Goal: Task Accomplishment & Management: Use online tool/utility

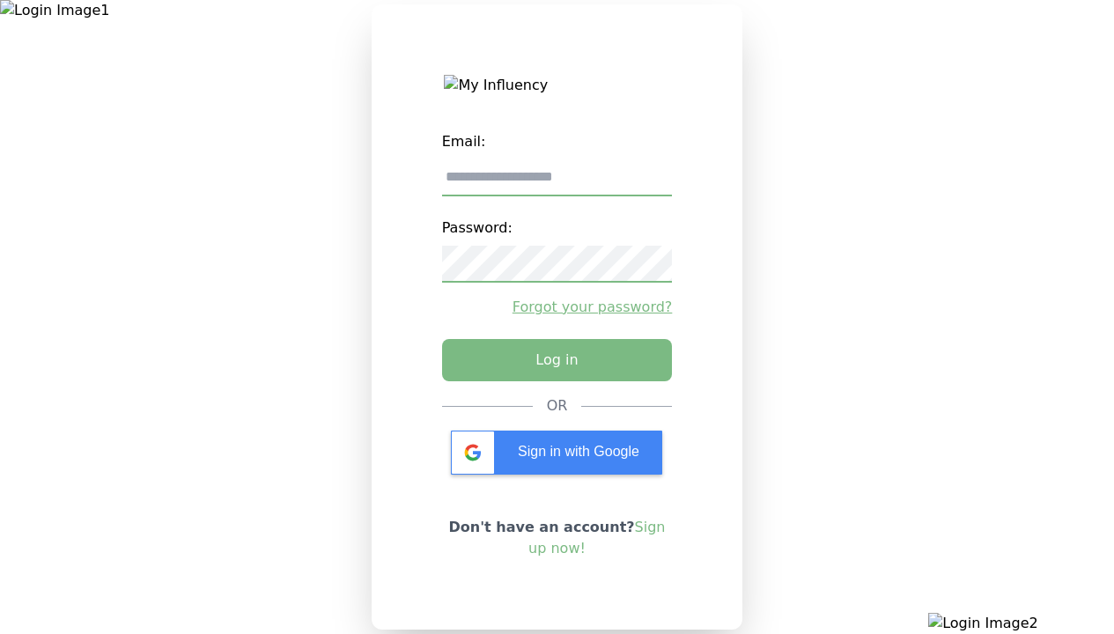
click at [557, 184] on input "email" at bounding box center [557, 177] width 231 height 37
type input "**********"
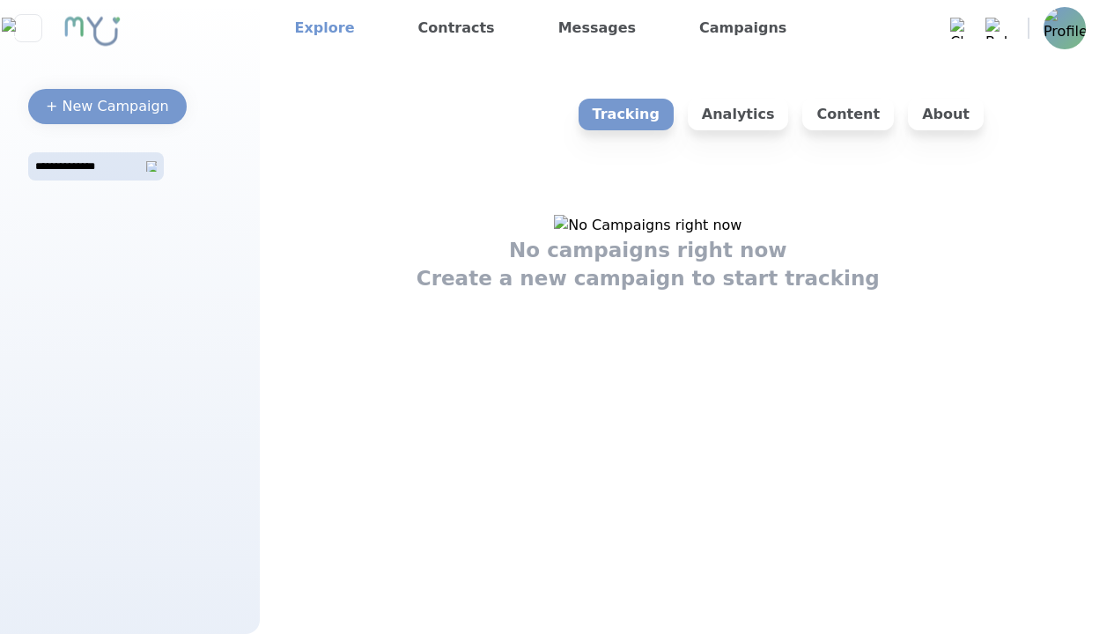
click at [319, 28] on link "Explore" at bounding box center [325, 28] width 74 height 28
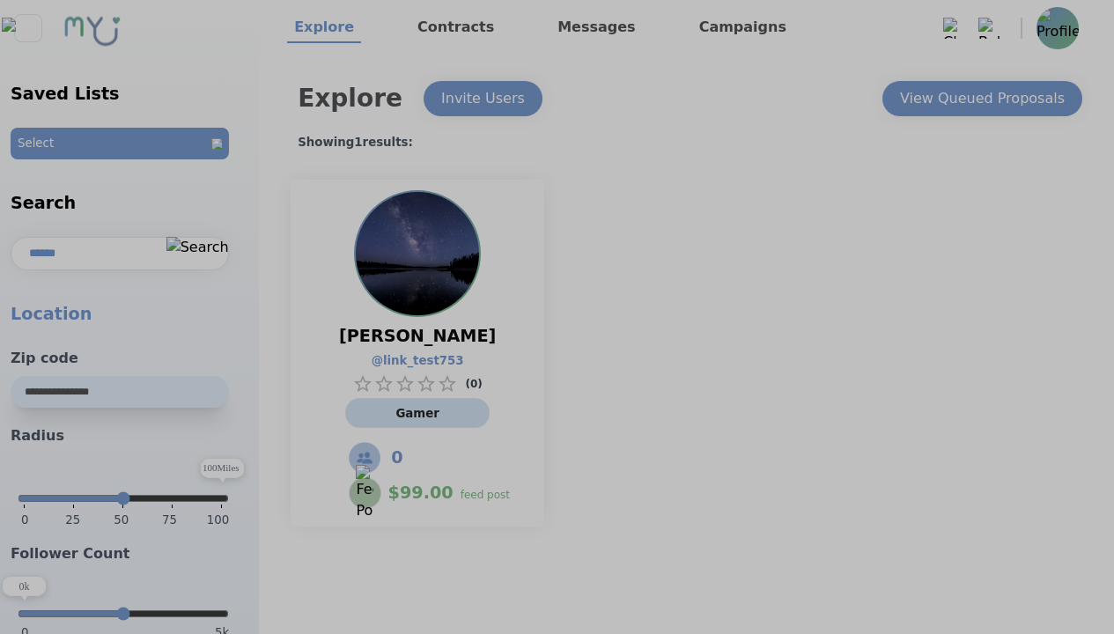
select select "*"
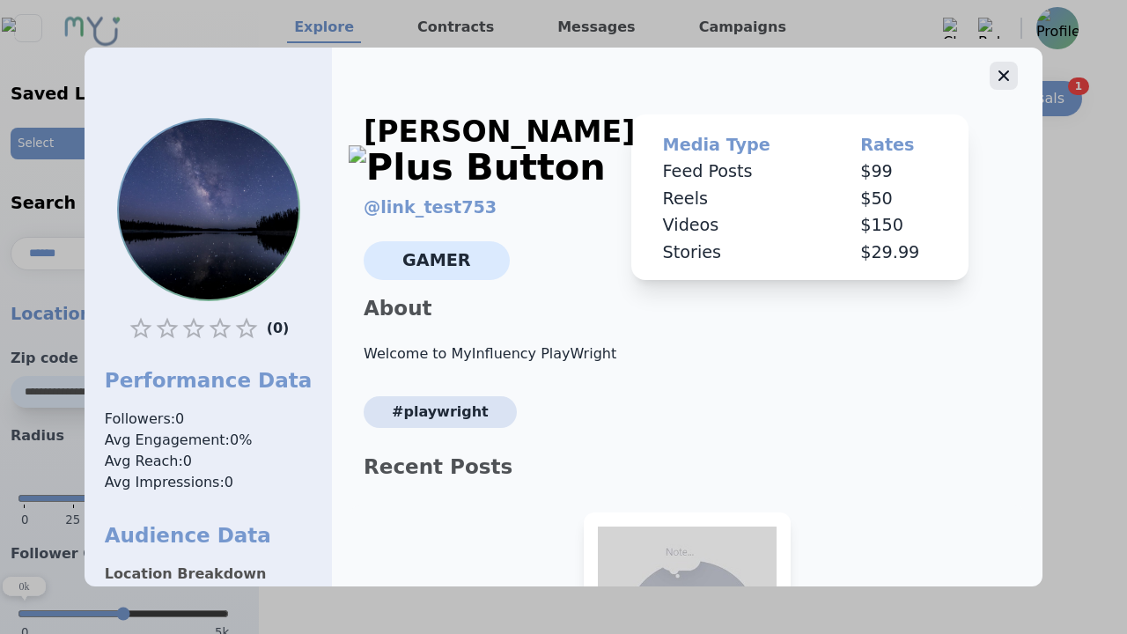
click at [999, 70] on icon "button" at bounding box center [1004, 75] width 11 height 11
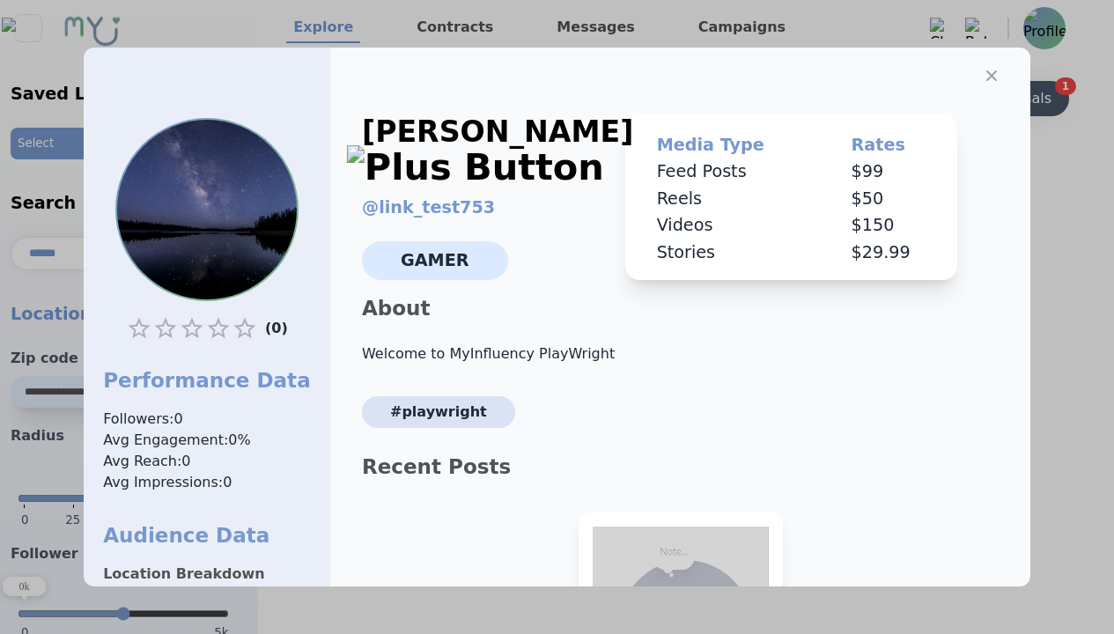
click at [981, 99] on div "View Queued Proposals" at bounding box center [969, 98] width 165 height 21
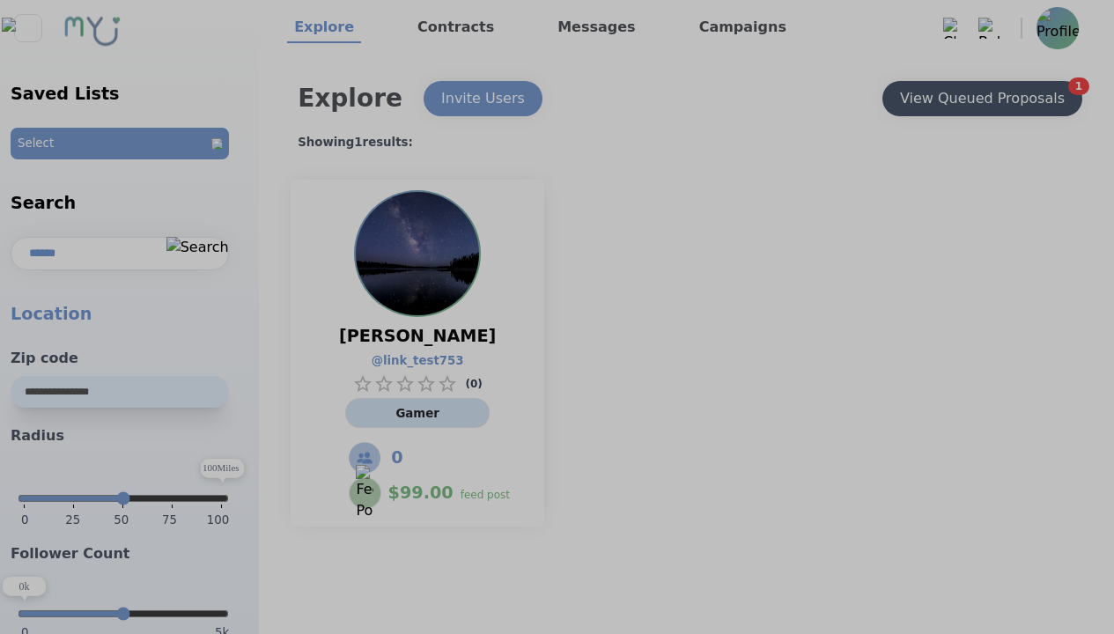
select select "*"
type input "***"
select select "*"
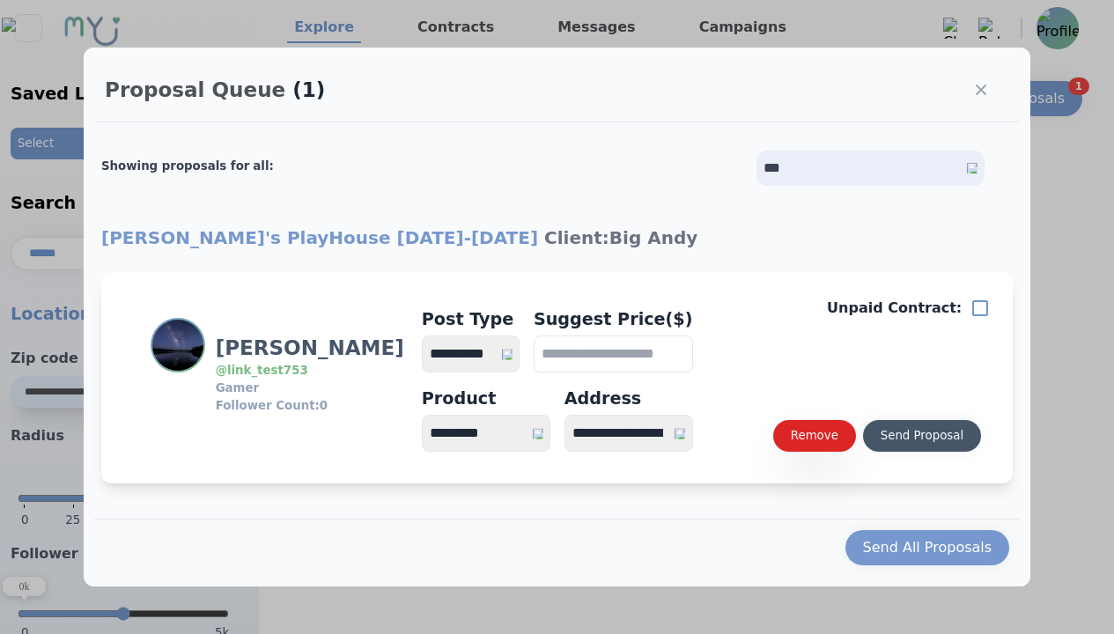
click at [921, 436] on div "Send Proposal" at bounding box center [922, 436] width 83 height 18
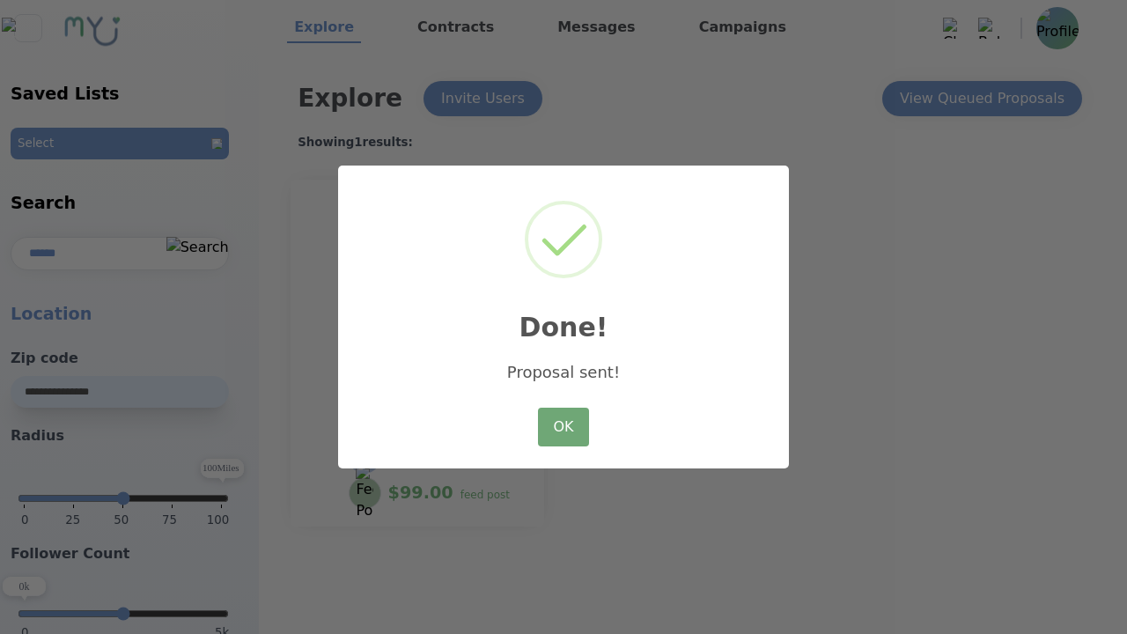
click at [564, 428] on button "OK" at bounding box center [563, 427] width 51 height 39
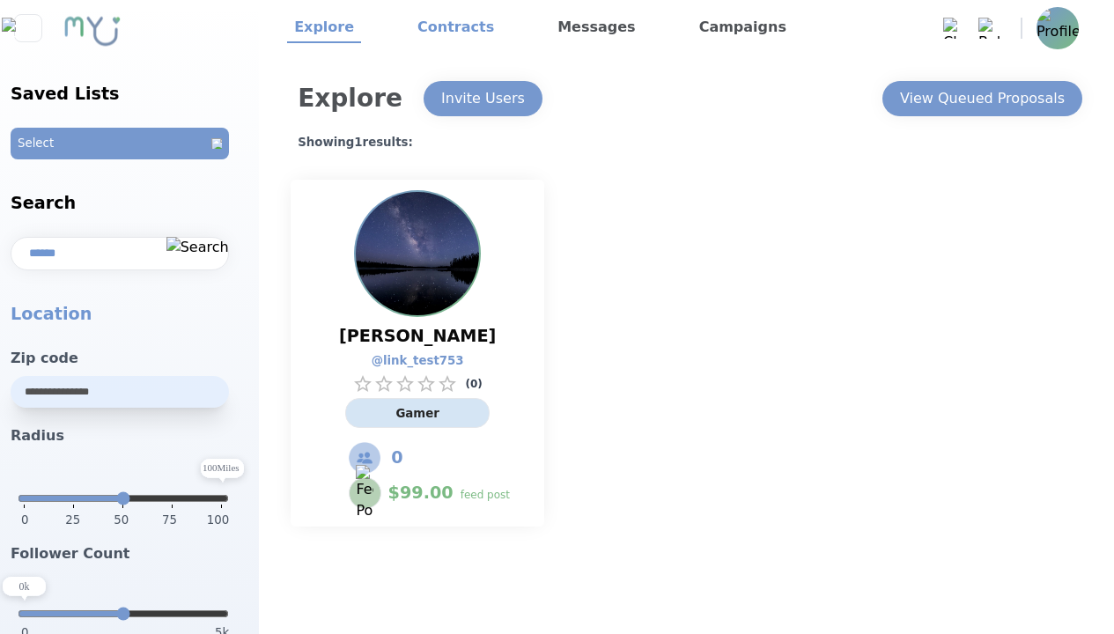
click at [473, 29] on link "Contracts" at bounding box center [455, 28] width 91 height 30
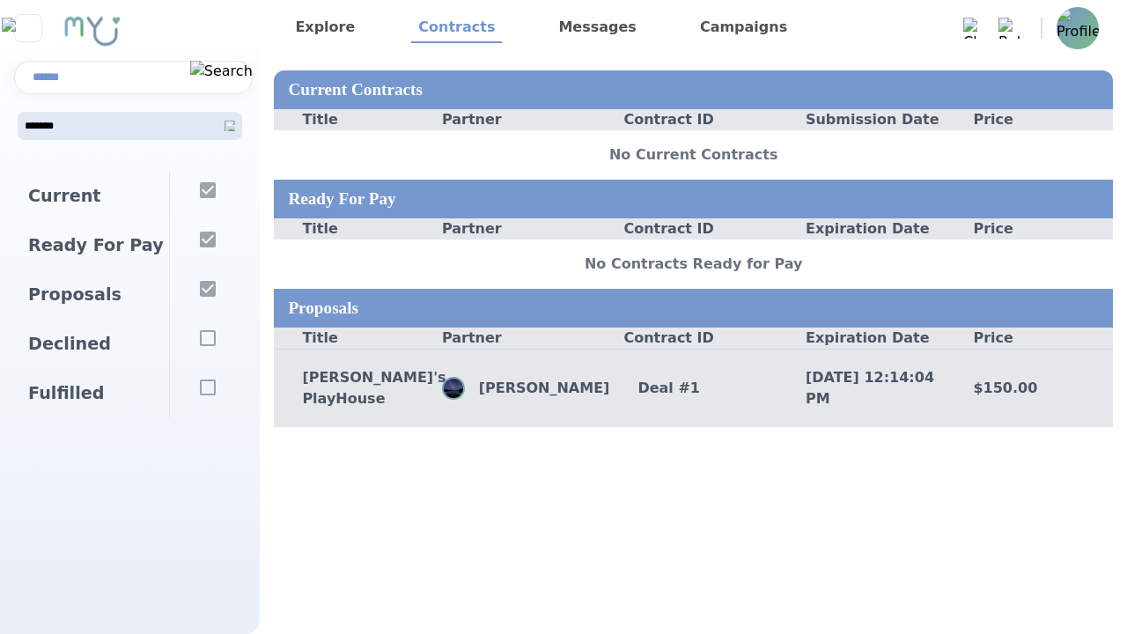
click at [636, 421] on div "[PERSON_NAME]'s PlayHouse [PERSON_NAME] Deal # 1 [DATE] 12:14:04 PM $150.00" at bounding box center [693, 388] width 839 height 78
